Goal: Task Accomplishment & Management: Use online tool/utility

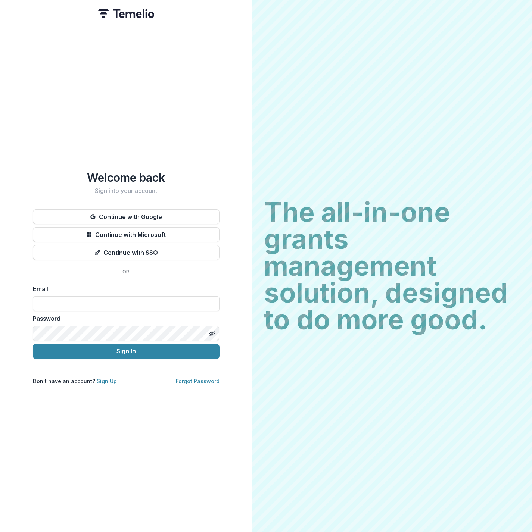
click at [352, 109] on div "The all-in-one grants management solution, designed to do more good. The all-in…" at bounding box center [392, 266] width 280 height 532
click at [136, 297] on input at bounding box center [126, 303] width 187 height 15
type input "**********"
click at [132, 354] on button "Sign In" at bounding box center [126, 351] width 187 height 15
